Goal: Task Accomplishment & Management: Use online tool/utility

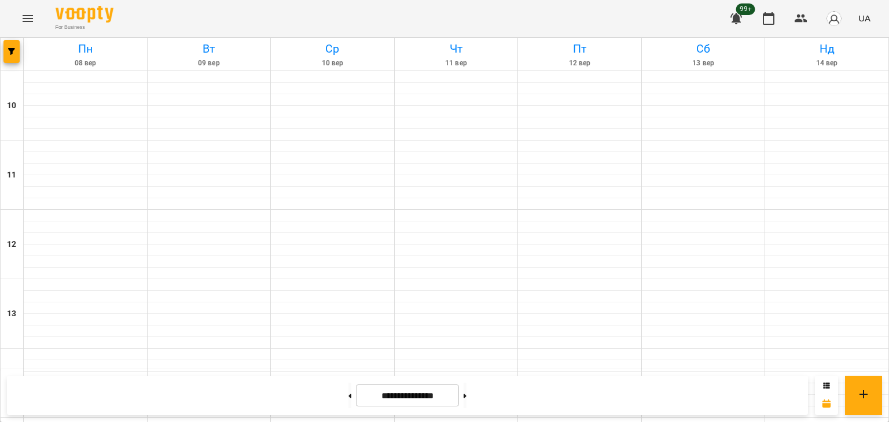
scroll to position [603, 0]
click at [466, 399] on button at bounding box center [464, 395] width 3 height 25
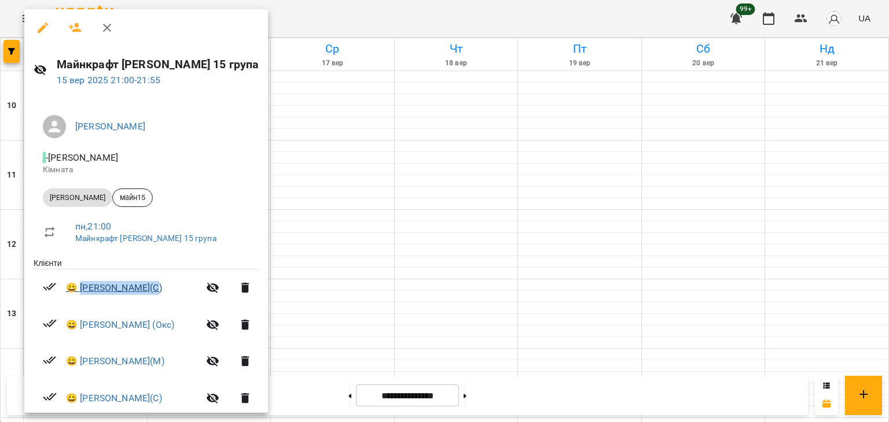
drag, startPoint x: 162, startPoint y: 290, endPoint x: 84, endPoint y: 287, distance: 78.2
click at [84, 287] on span "😀 [PERSON_NAME](С)" at bounding box center [132, 288] width 133 height 14
copy link "[PERSON_NAME](С)"
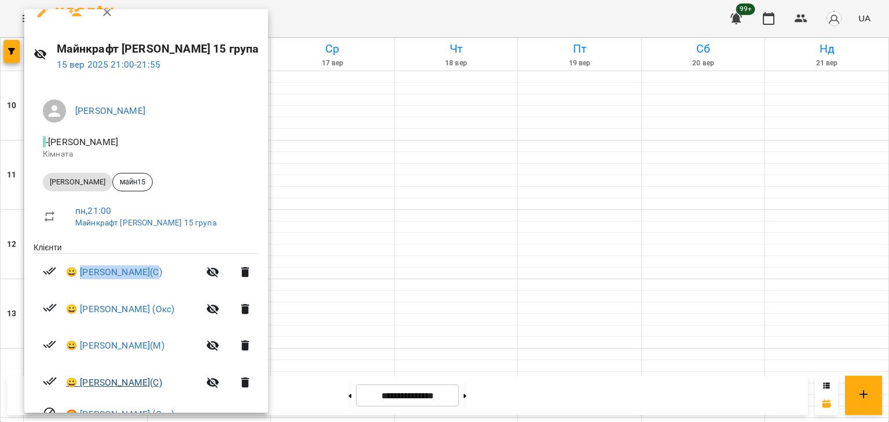
scroll to position [116, 0]
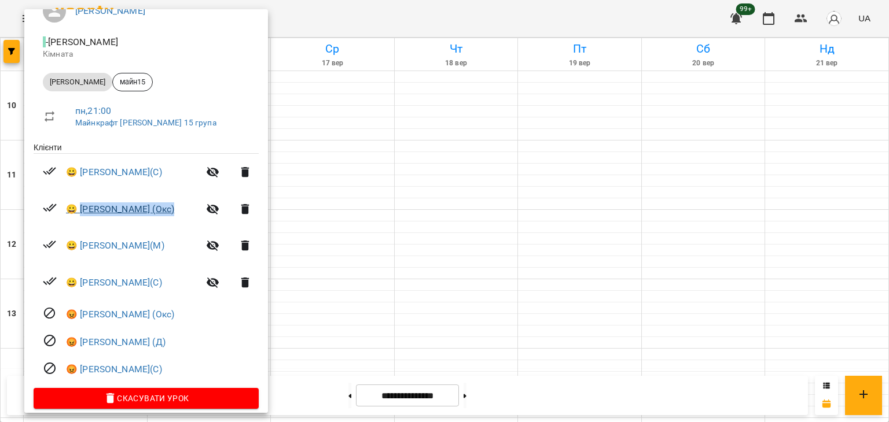
drag, startPoint x: 173, startPoint y: 216, endPoint x: 82, endPoint y: 213, distance: 90.9
click at [82, 213] on span "😀 [PERSON_NAME] (Окс)" at bounding box center [132, 209] width 133 height 14
copy link "[PERSON_NAME] (Окс)"
drag, startPoint x: 160, startPoint y: 246, endPoint x: 80, endPoint y: 247, distance: 79.8
click at [80, 247] on span "😀 [PERSON_NAME](М)" at bounding box center [132, 246] width 133 height 14
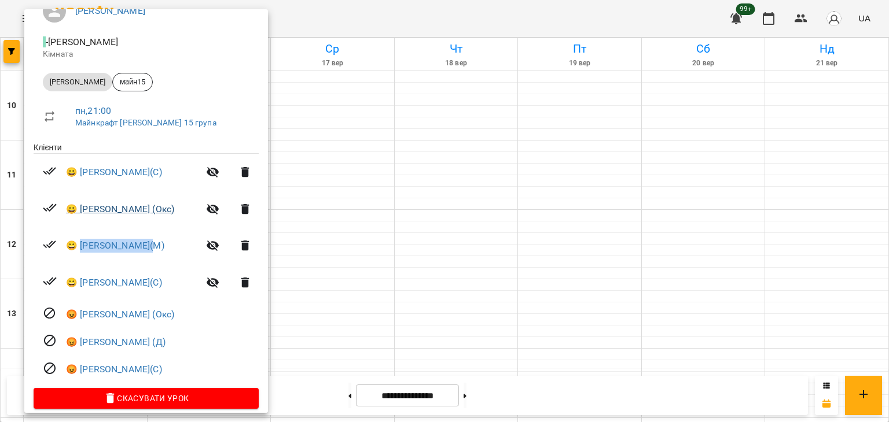
copy link "[PERSON_NAME](М)"
drag, startPoint x: 180, startPoint y: 291, endPoint x: 83, endPoint y: 281, distance: 98.3
click at [83, 281] on li "😀 [PERSON_NAME](С)" at bounding box center [146, 282] width 225 height 37
copy link "[PERSON_NAME](С)"
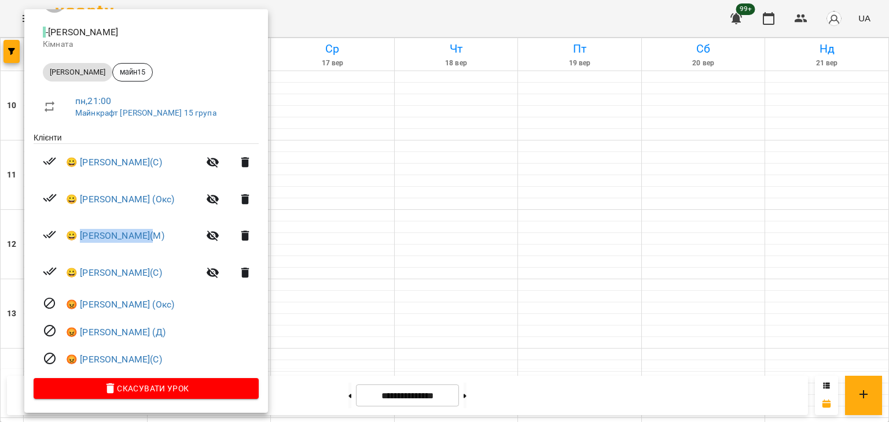
scroll to position [127, 0]
drag, startPoint x: 176, startPoint y: 305, endPoint x: 82, endPoint y: 308, distance: 93.8
click at [82, 308] on span "😡 [PERSON_NAME] (Окс)" at bounding box center [162, 305] width 193 height 14
copy link "[PERSON_NAME] (Окс)"
drag, startPoint x: 164, startPoint y: 326, endPoint x: 82, endPoint y: 329, distance: 82.8
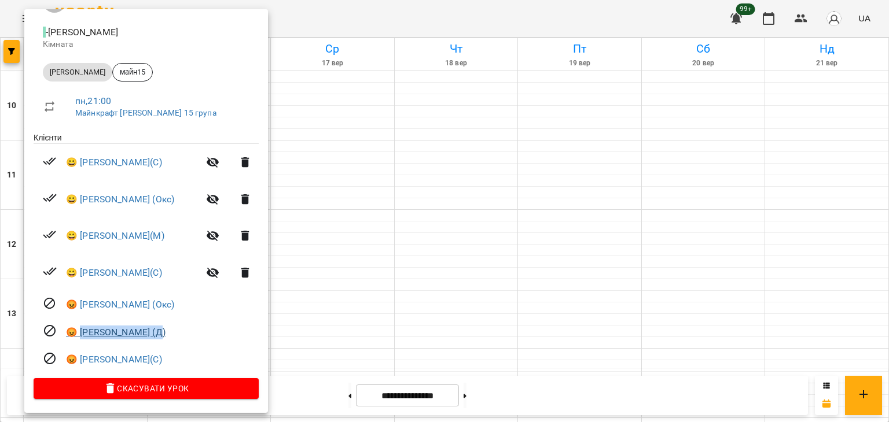
click at [82, 329] on span "😡 [PERSON_NAME] (Д)" at bounding box center [162, 333] width 193 height 14
copy link "[PERSON_NAME] (Д)"
drag, startPoint x: 165, startPoint y: 357, endPoint x: 82, endPoint y: 362, distance: 83.4
click at [82, 362] on span "😡 [PERSON_NAME](С)" at bounding box center [162, 360] width 193 height 14
copy link "[PERSON_NAME](С)"
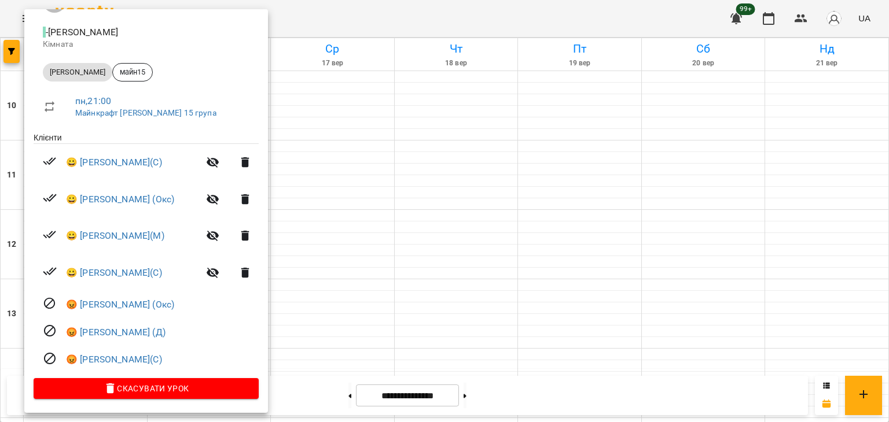
click at [312, 248] on div at bounding box center [444, 211] width 889 height 422
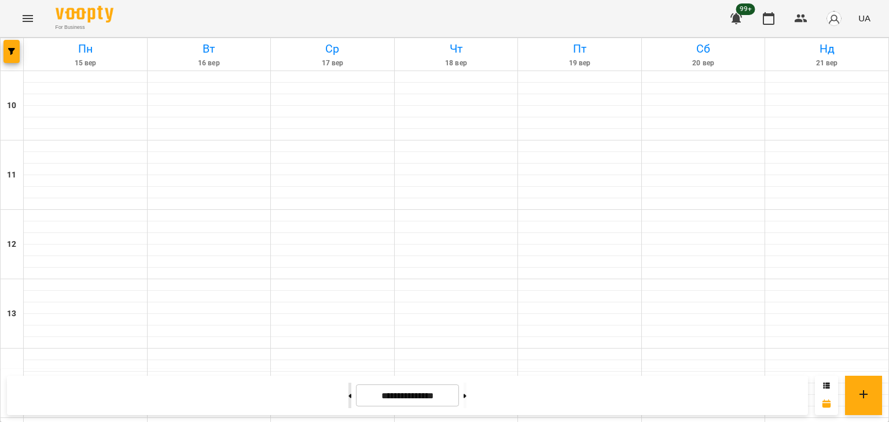
click at [348, 392] on button at bounding box center [349, 395] width 3 height 25
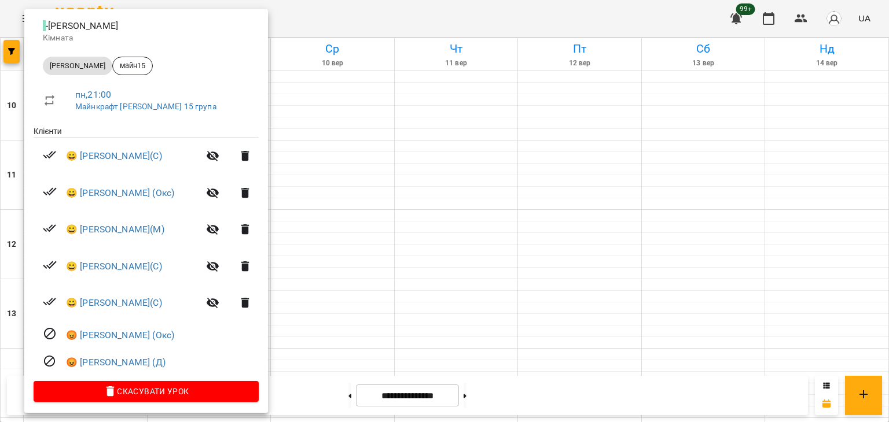
scroll to position [137, 0]
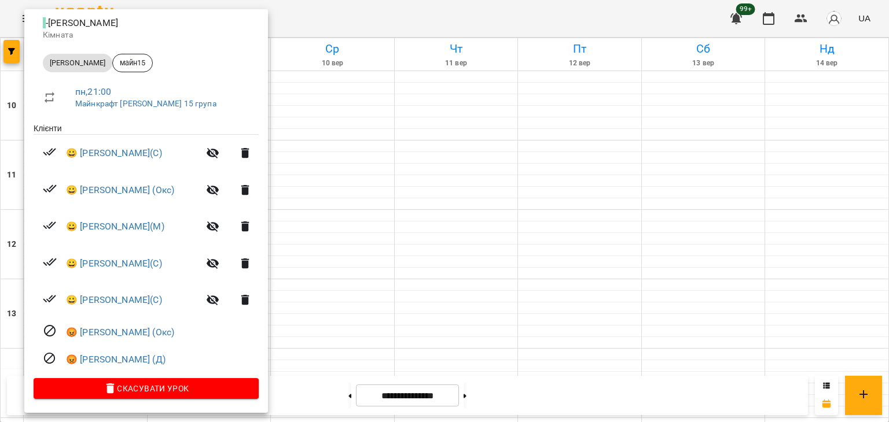
click at [345, 274] on div at bounding box center [444, 211] width 889 height 422
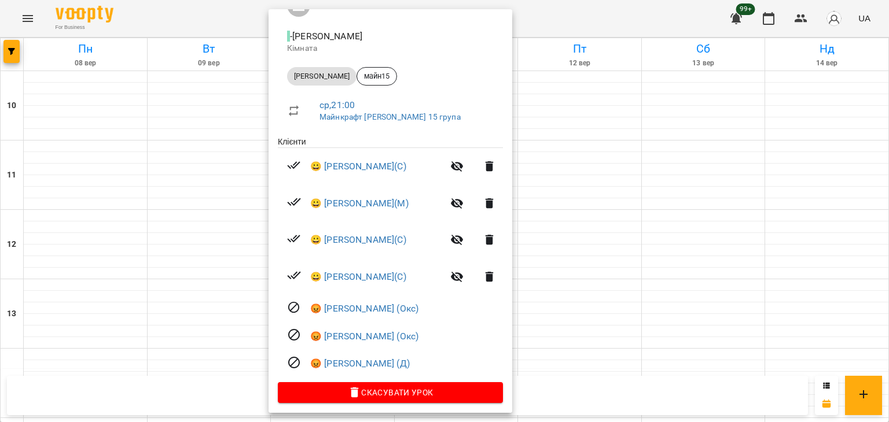
scroll to position [127, 0]
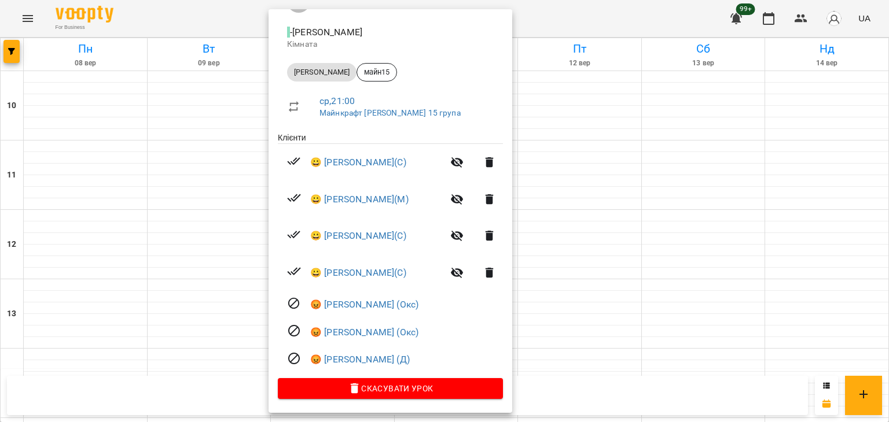
click at [550, 308] on div at bounding box center [444, 211] width 889 height 422
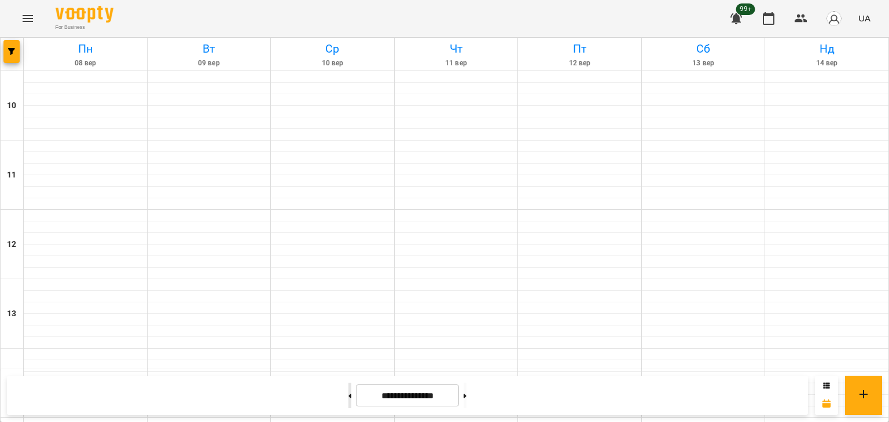
click at [348, 399] on button at bounding box center [349, 395] width 3 height 25
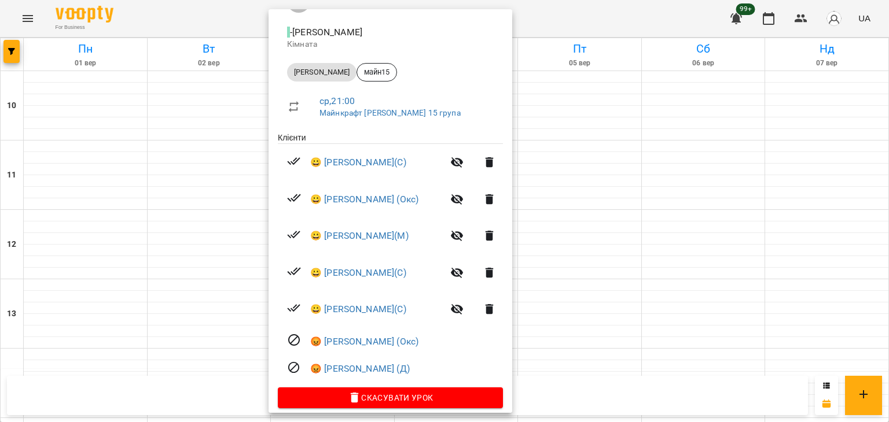
scroll to position [137, 0]
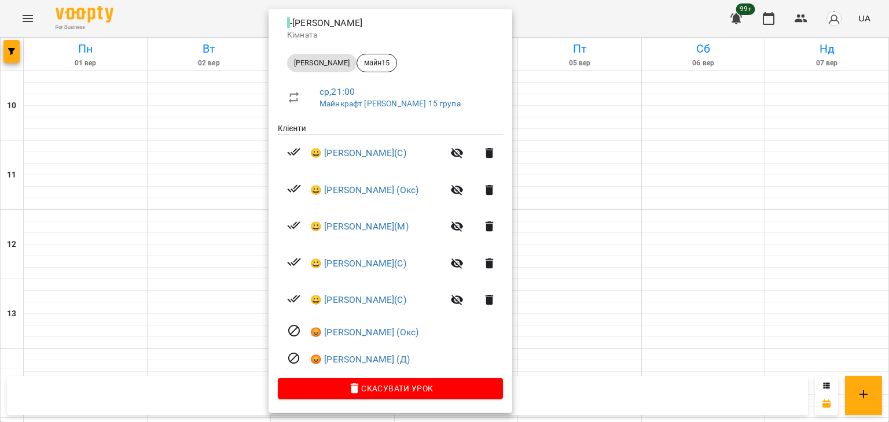
click at [79, 260] on div at bounding box center [444, 211] width 889 height 422
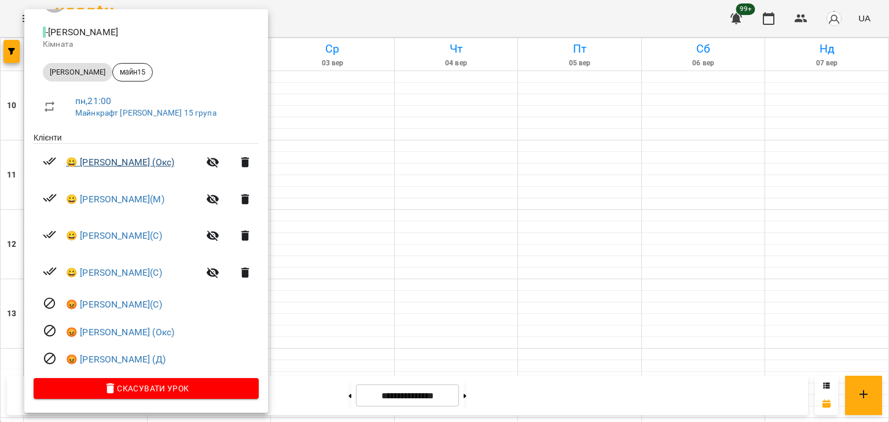
scroll to position [127, 0]
click at [317, 294] on div at bounding box center [444, 211] width 889 height 422
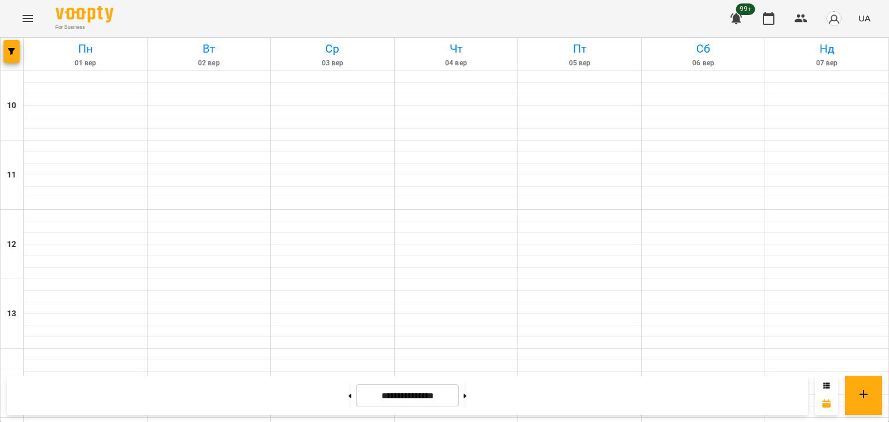
scroll to position [488, 0]
click at [466, 397] on button at bounding box center [464, 395] width 3 height 25
type input "**********"
